Goal: Task Accomplishment & Management: Manage account settings

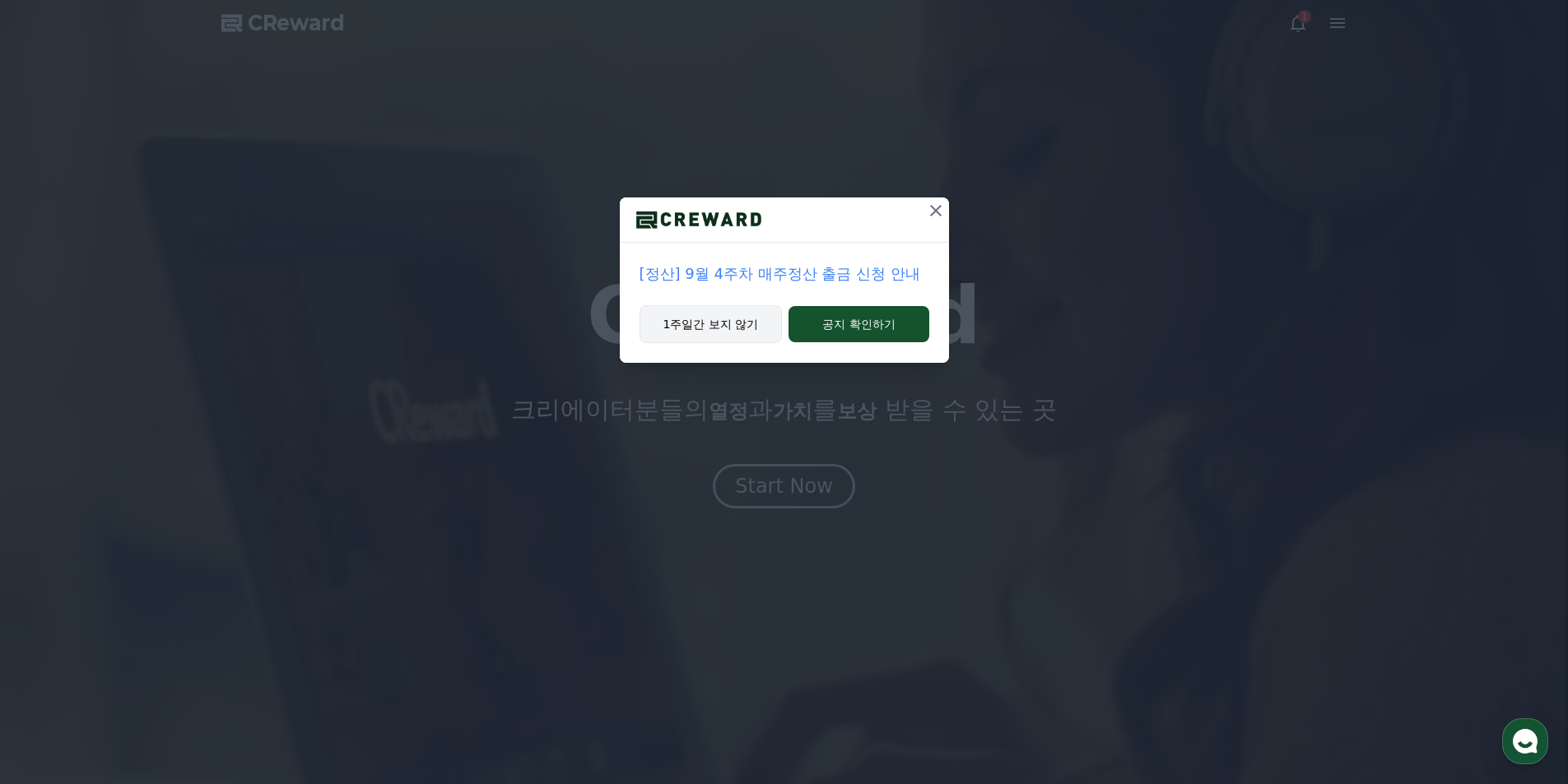
click at [718, 328] on button "1주일간 보지 않기" at bounding box center [710, 324] width 143 height 38
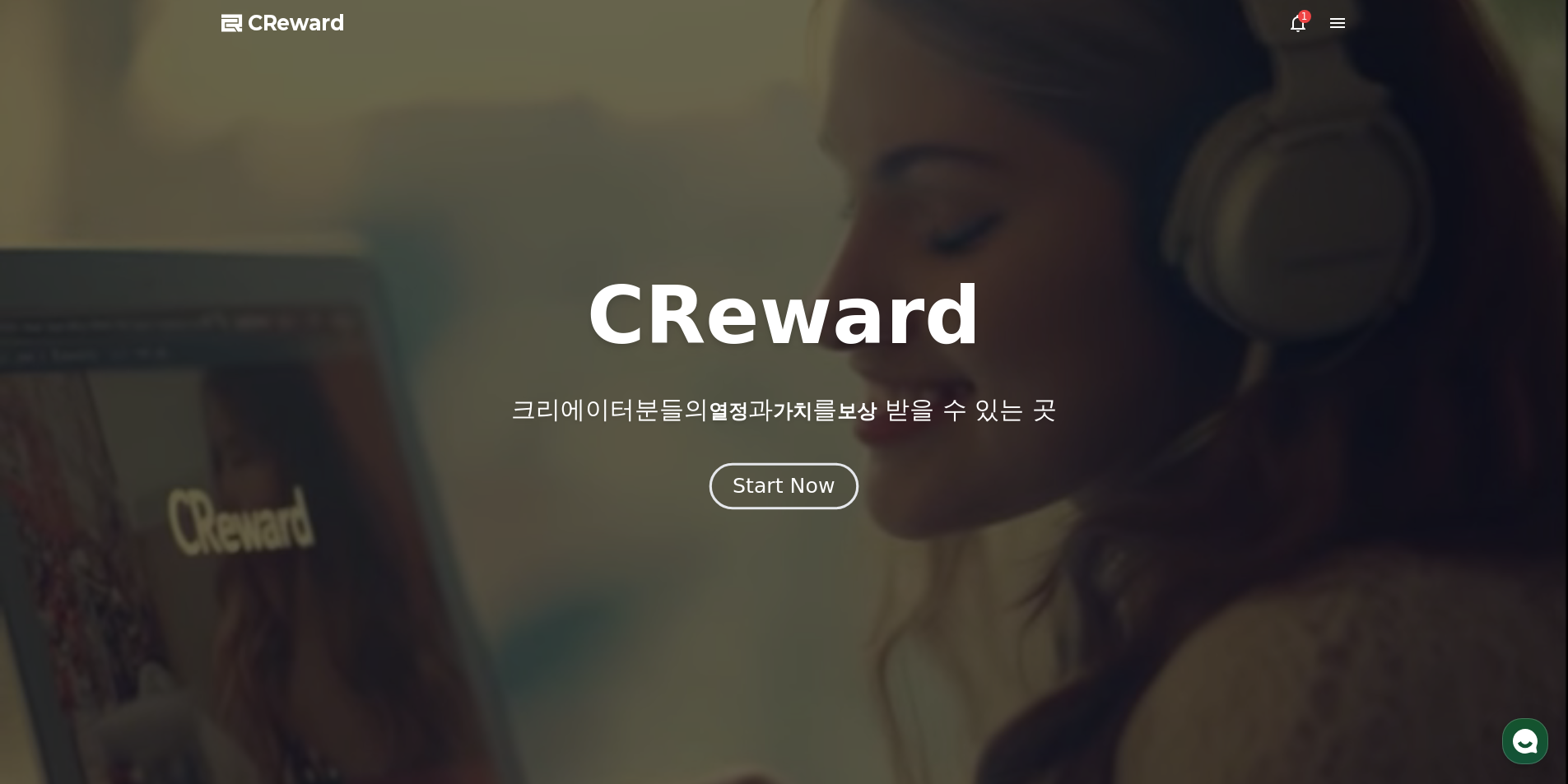
click at [772, 489] on div "Start Now" at bounding box center [783, 486] width 102 height 28
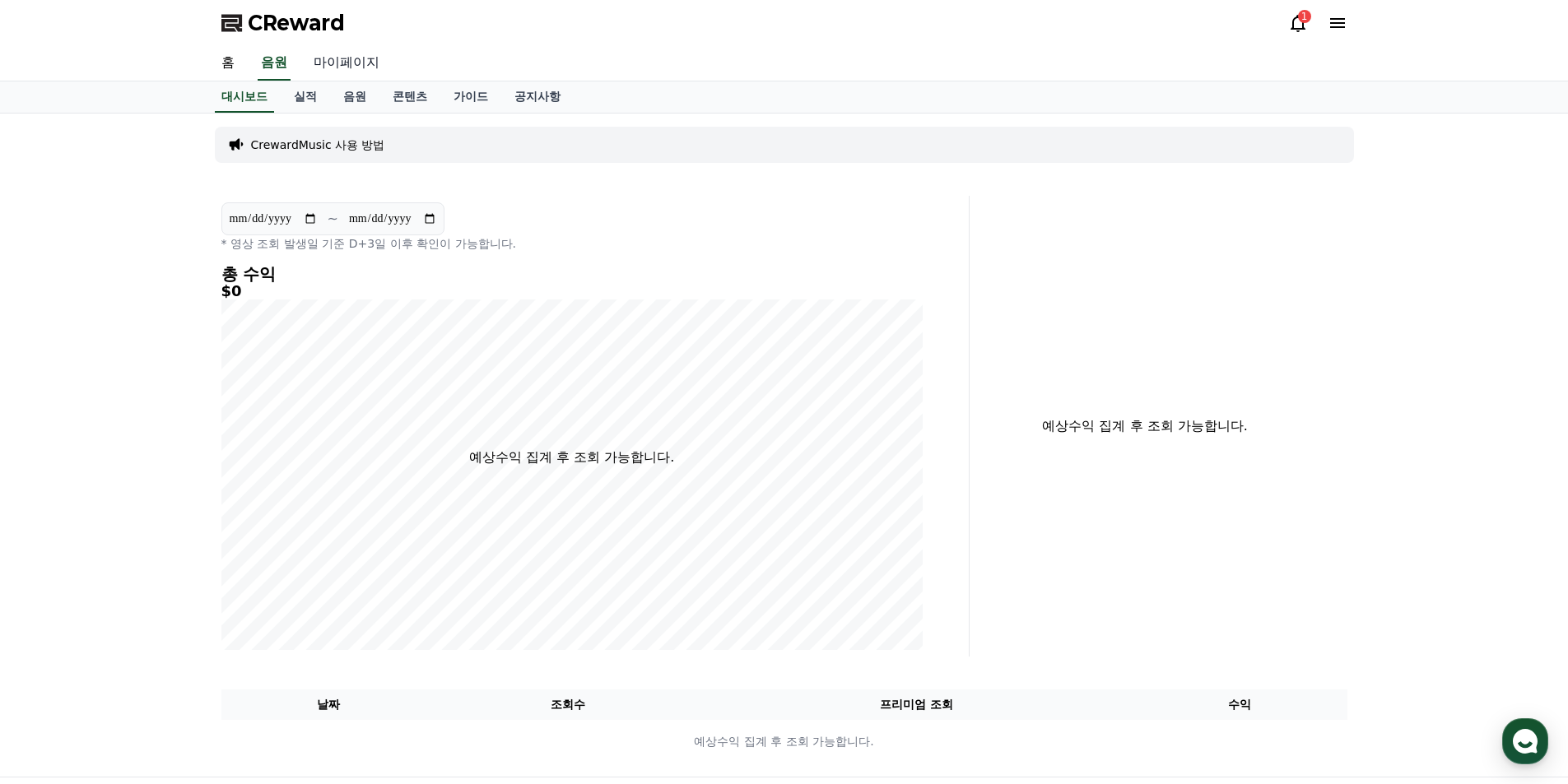
click at [352, 62] on link "마이페이지" at bounding box center [346, 63] width 92 height 34
select select "**********"
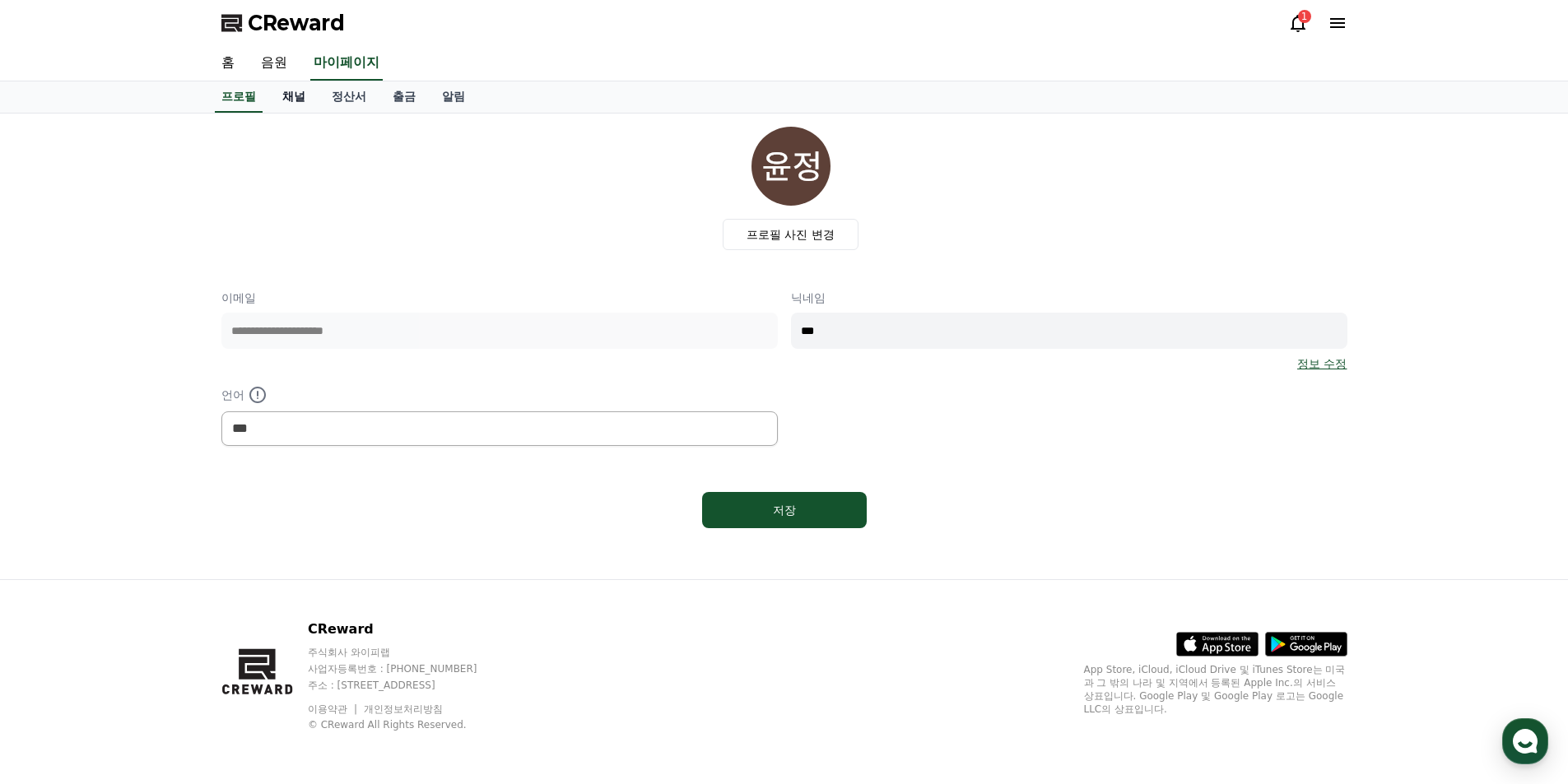
click at [293, 96] on link "채널" at bounding box center [294, 97] width 50 height 32
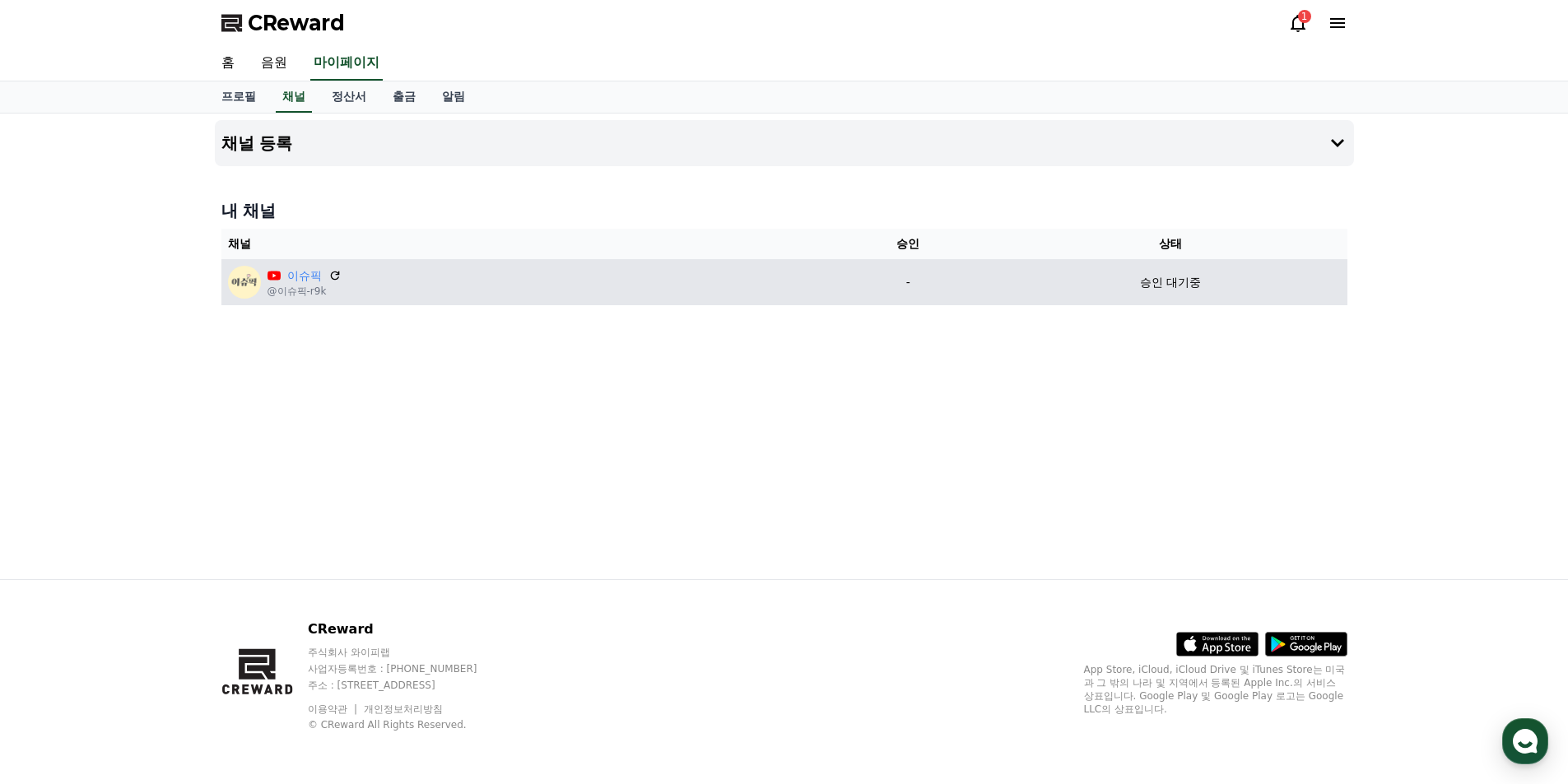
click at [1190, 275] on p "승인 대기중" at bounding box center [1169, 282] width 61 height 17
click at [1184, 290] on p "승인 대기중" at bounding box center [1169, 282] width 61 height 17
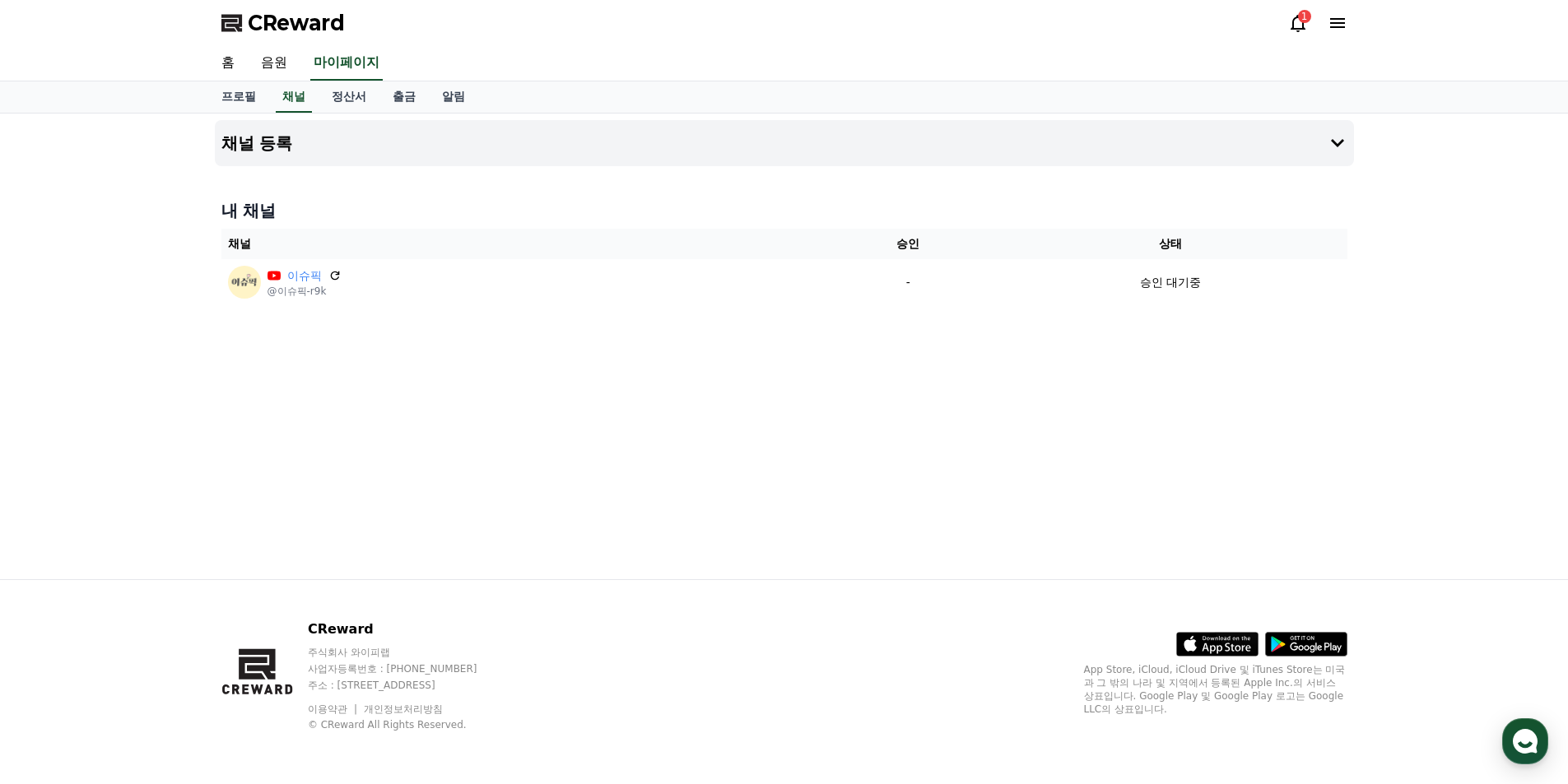
click at [1298, 25] on icon at bounding box center [1298, 23] width 20 height 20
